Goal: Transaction & Acquisition: Obtain resource

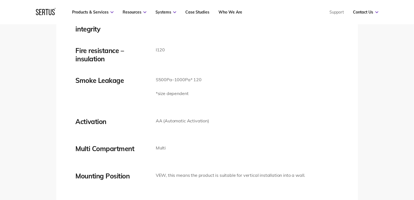
scroll to position [885, 0]
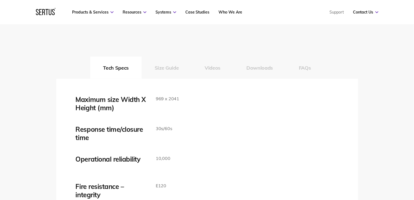
click at [268, 68] on button "Downloads" at bounding box center [260, 68] width 53 height 22
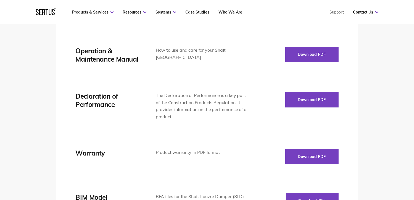
scroll to position [1050, 0]
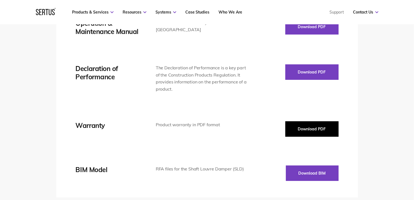
click at [299, 128] on button "Download PDF" at bounding box center [312, 128] width 53 height 15
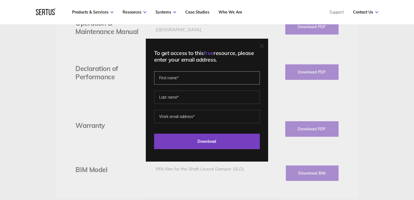
click at [216, 80] on input "text" at bounding box center [207, 77] width 106 height 13
type input "[PERSON_NAME]"
type input "[EMAIL_ADDRESS][DOMAIN_NAME]"
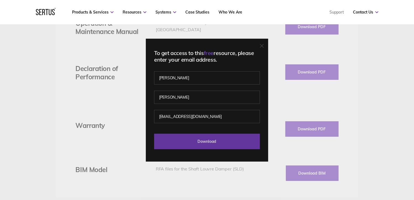
click at [231, 142] on input "Download" at bounding box center [207, 141] width 106 height 15
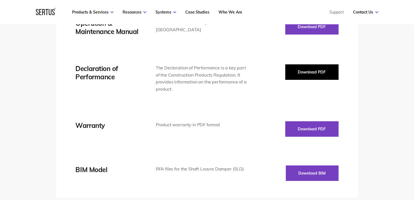
click at [311, 75] on button "Download PDF" at bounding box center [312, 71] width 53 height 15
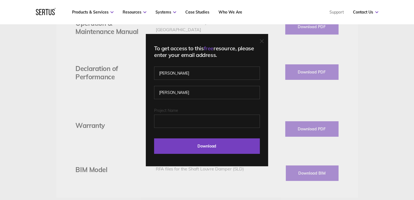
click at [186, 80] on fieldset "[PERSON_NAME]" at bounding box center [207, 88] width 106 height 39
click at [185, 70] on input "[PERSON_NAME]" at bounding box center [207, 73] width 106 height 13
click at [176, 92] on input "[PERSON_NAME]" at bounding box center [207, 92] width 106 height 13
click at [175, 118] on input "Project Name" at bounding box center [207, 121] width 106 height 13
click at [177, 75] on input "[PERSON_NAME]" at bounding box center [207, 73] width 106 height 13
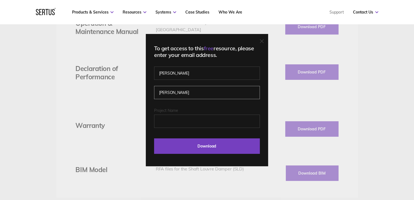
drag, startPoint x: 154, startPoint y: 80, endPoint x: 125, endPoint y: 69, distance: 31.1
click at [126, 69] on div "To get access to this free resource, please enter your email address. [PERSON_N…" at bounding box center [207, 100] width 414 height 200
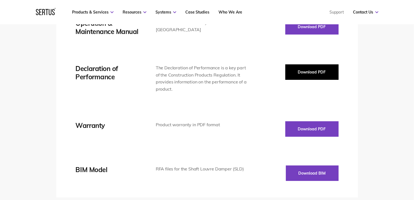
click at [305, 69] on button "Download PDF" at bounding box center [312, 71] width 53 height 15
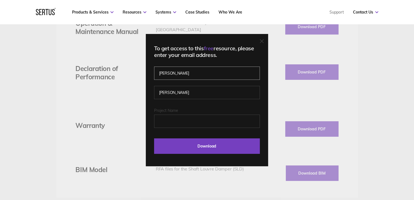
click at [215, 75] on input "[PERSON_NAME]" at bounding box center [207, 73] width 106 height 13
click at [190, 91] on input "[PERSON_NAME]" at bounding box center [207, 92] width 106 height 13
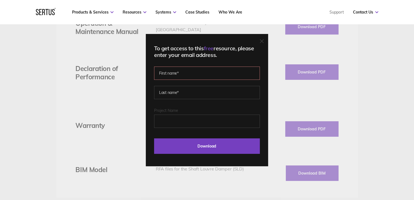
click at [192, 71] on input "text" at bounding box center [207, 73] width 106 height 13
type input "[PERSON_NAME]"
click at [179, 92] on input "text" at bounding box center [207, 92] width 106 height 13
type input "[PERSON_NAME]"
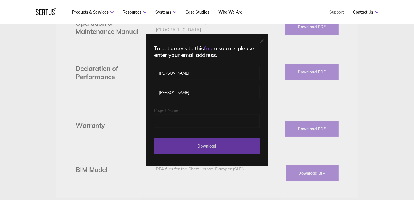
click at [216, 145] on input "Download" at bounding box center [207, 145] width 106 height 15
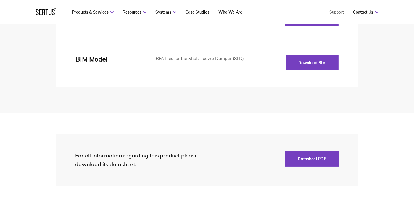
scroll to position [940, 0]
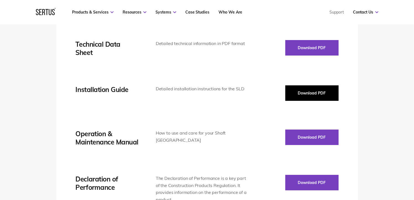
click at [310, 90] on button "Download PDF" at bounding box center [312, 92] width 53 height 15
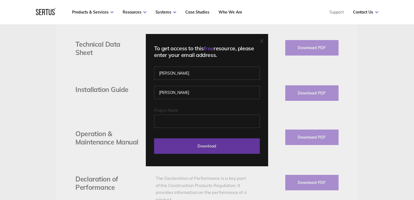
click at [202, 148] on input "Download" at bounding box center [207, 145] width 106 height 15
